Goal: Information Seeking & Learning: Check status

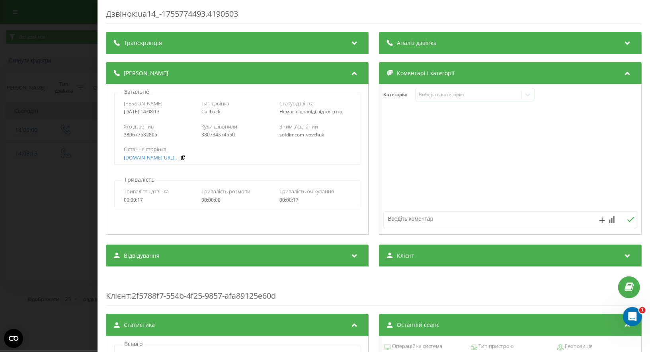
click at [69, 46] on div "Дзвінок : ua14_-1755774493.4190503 Транскрипція Для AI-аналізу майбутніх дзвінк…" at bounding box center [325, 176] width 650 height 352
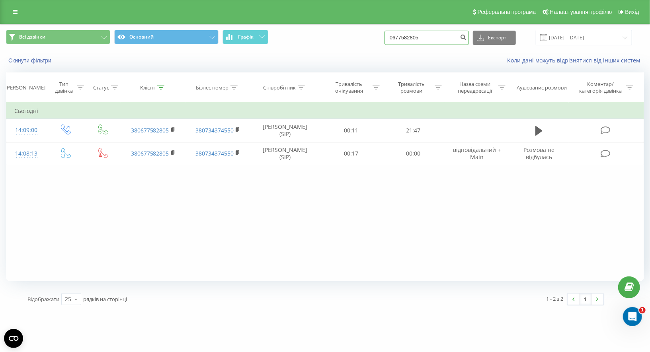
click at [436, 42] on input "0677582805" at bounding box center [426, 38] width 84 height 14
paste input "6 228 90 99"
type input "0662289099"
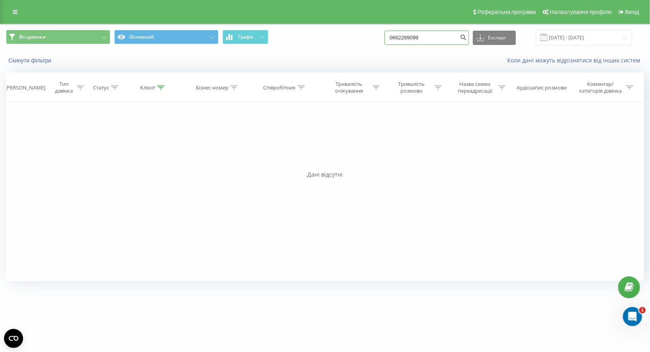
click at [413, 39] on input "0662289099" at bounding box center [426, 38] width 84 height 14
paste input "38 (097) 960-25-92"
type input "0979602592"
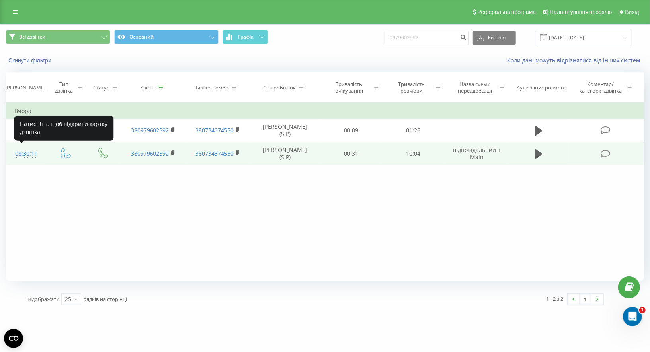
click at [25, 153] on div "08:30:11" at bounding box center [26, 154] width 24 height 16
